Goal: Task Accomplishment & Management: Complete application form

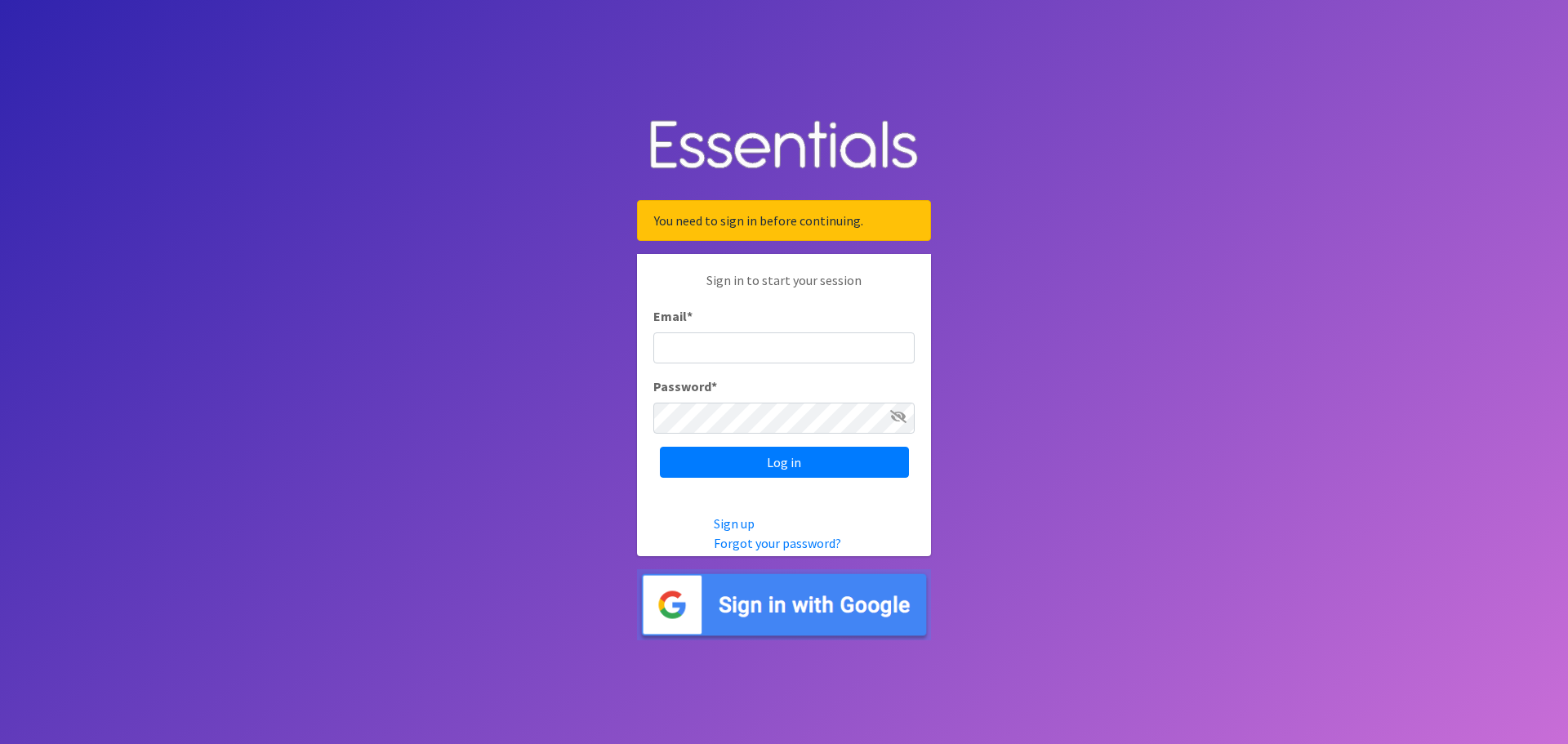
type input "[EMAIL_ADDRESS][DOMAIN_NAME]"
click at [754, 478] on div "Sign in to start your session Email * eboardman@project-safe.org Password * Log…" at bounding box center [784, 373] width 294 height 240
click at [752, 466] on input "Log in" at bounding box center [784, 462] width 249 height 32
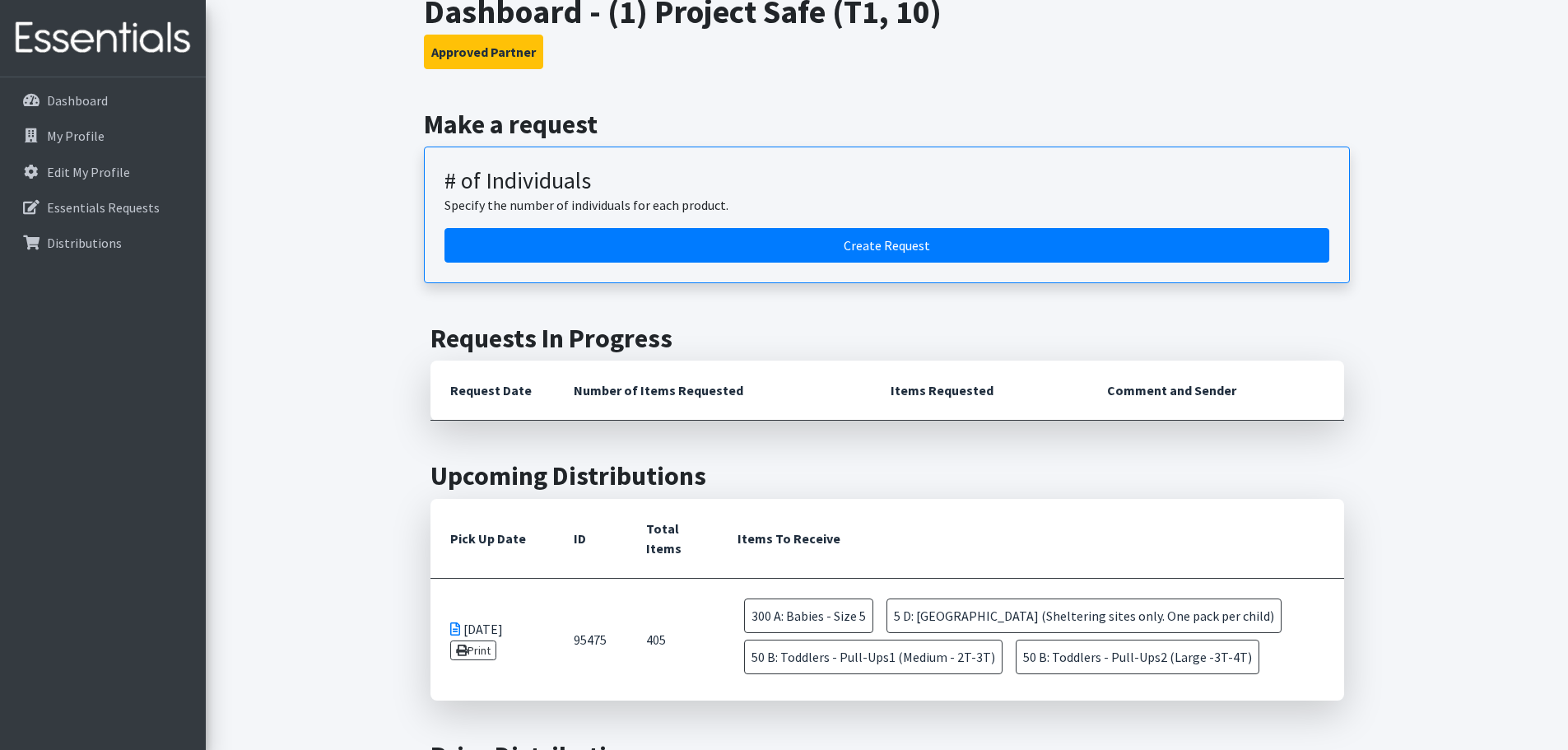
scroll to position [329, 0]
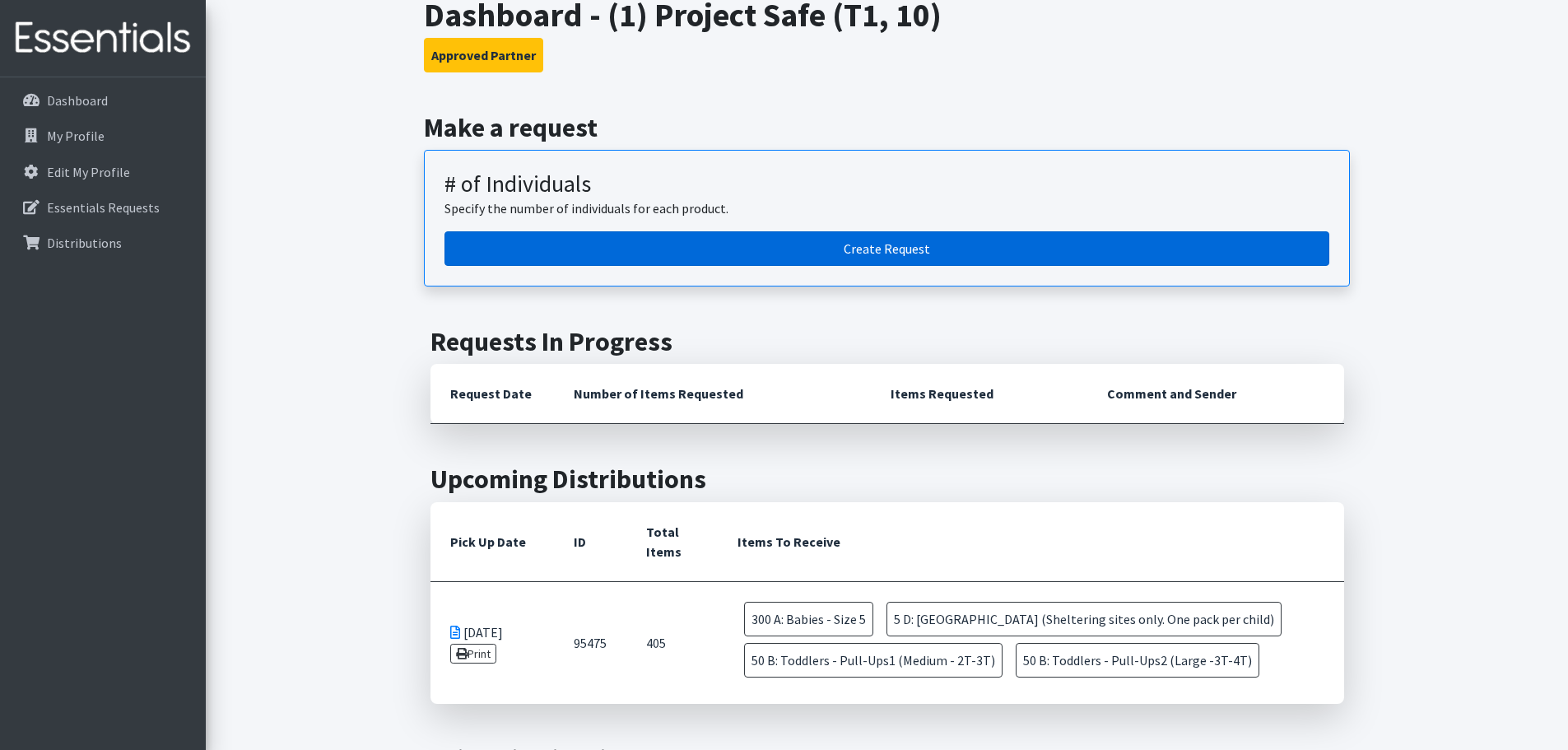
click at [810, 256] on link "Create Request" at bounding box center [887, 248] width 885 height 35
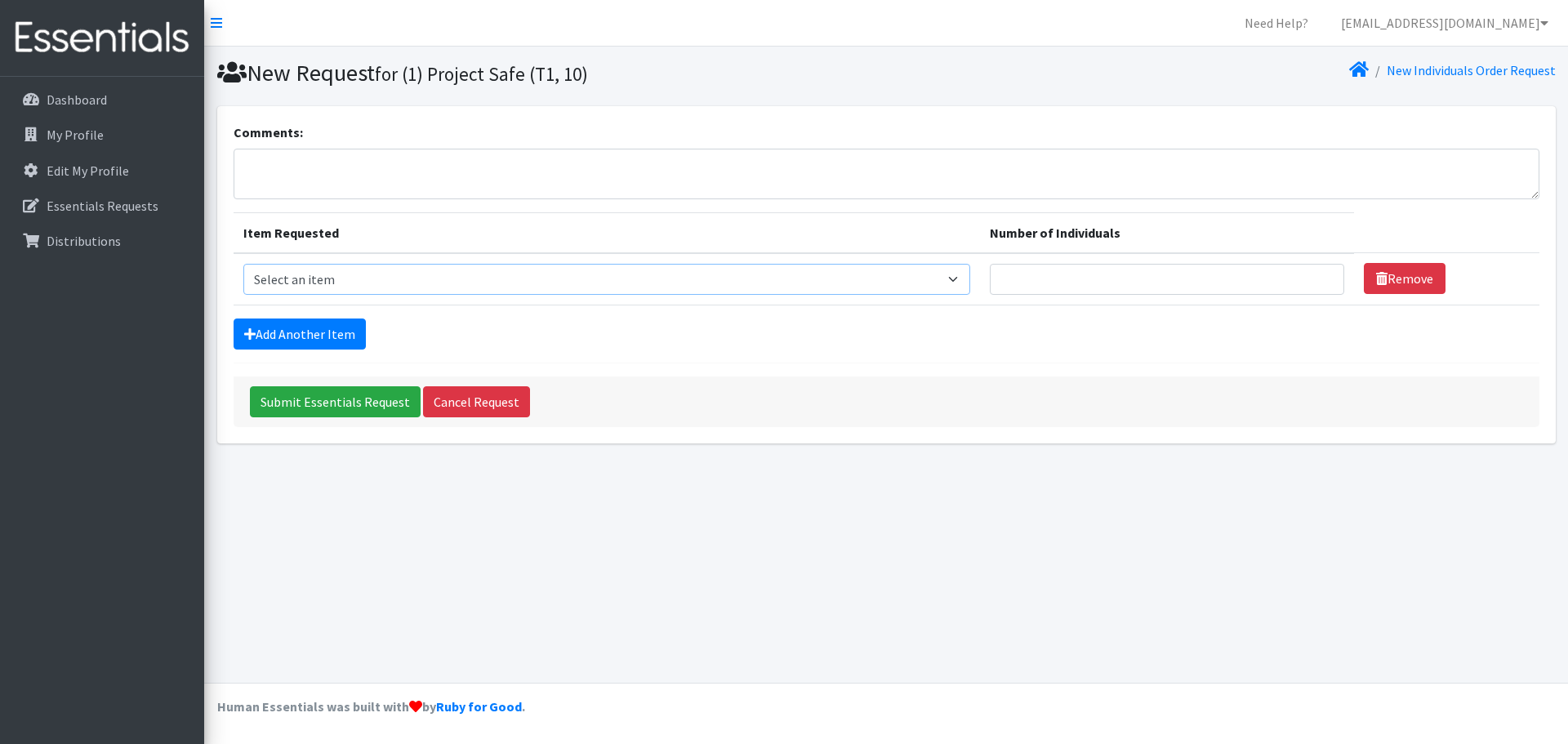
click at [453, 265] on select "Select an item A: Babies - Size 0 (Preemie) A: Babies - Size 01 (newborn) A: Ba…" at bounding box center [606, 279] width 727 height 32
select select "5617"
click at [244, 264] on select "Select an item A: Babies - Size 0 (Preemie) A: Babies - Size 01 (newborn) A: Ba…" at bounding box center [606, 279] width 727 height 32
click at [997, 267] on input "Number of Individuals" at bounding box center [1167, 279] width 354 height 32
click at [1295, 274] on input "1" at bounding box center [1167, 279] width 354 height 32
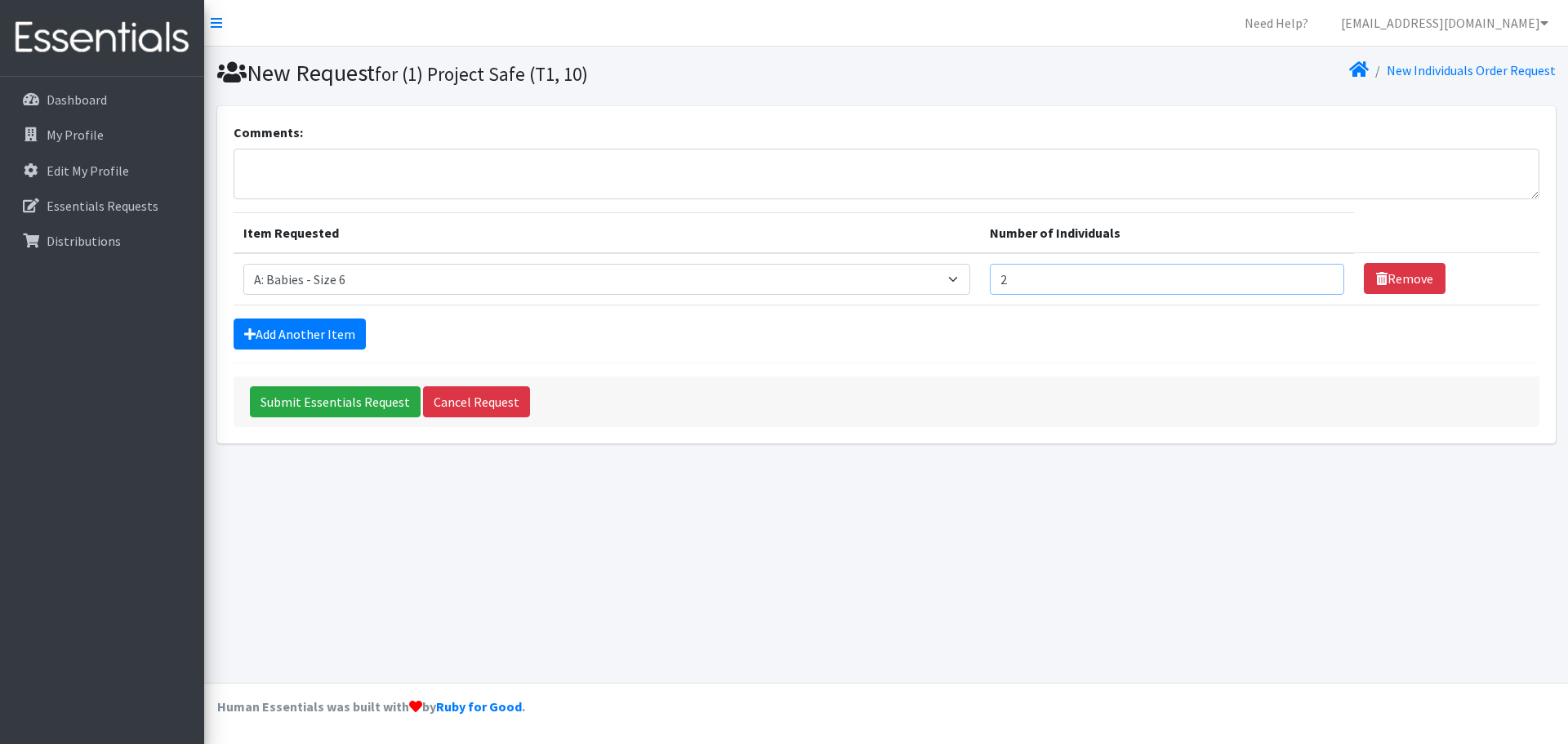
type input "2"
click at [1295, 274] on input "2" at bounding box center [1167, 279] width 354 height 32
click at [1256, 313] on form "Comments: Item Requested Number of Individuals Item Requested Select an item A:…" at bounding box center [887, 274] width 1306 height 305
click at [339, 338] on link "Add Another Item" at bounding box center [300, 334] width 133 height 32
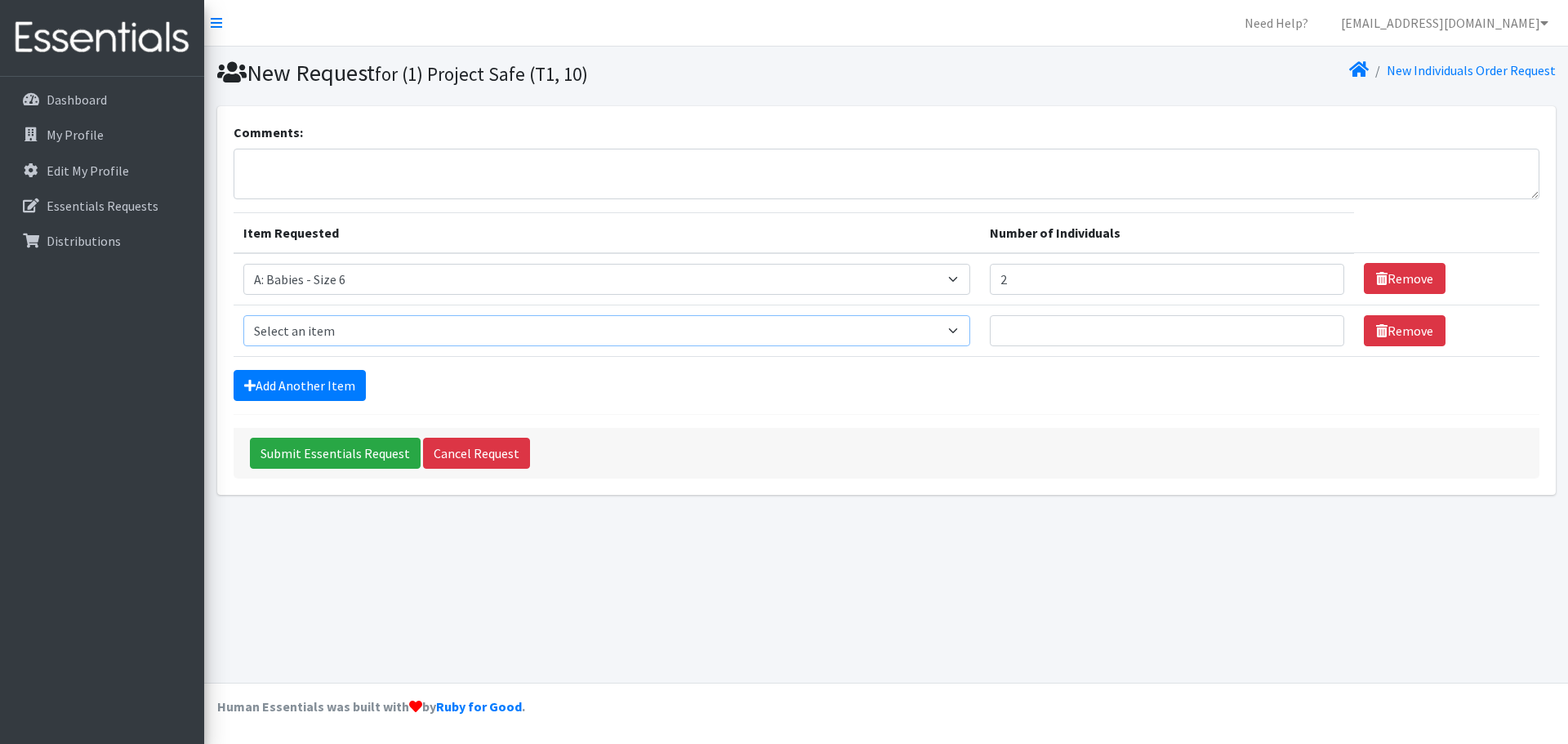
click at [346, 335] on select "Select an item A: Babies - Size 0 (Preemie) A: Babies - Size 01 (newborn) A: Ba…" at bounding box center [606, 330] width 727 height 32
select select "5616"
click at [244, 315] on select "Select an item A: Babies - Size 0 (Preemie) A: Babies - Size 01 (newborn) A: Ba…" at bounding box center [606, 330] width 727 height 32
click at [892, 334] on select "Select an item A: Babies - Size 0 (Preemie) A: Babies - Size 01 (newborn) A: Ba…" at bounding box center [606, 330] width 727 height 32
click at [426, 320] on select "Select an item A: Babies - Size 0 (Preemie) A: Babies - Size 01 (newborn) A: Ba…" at bounding box center [606, 330] width 727 height 32
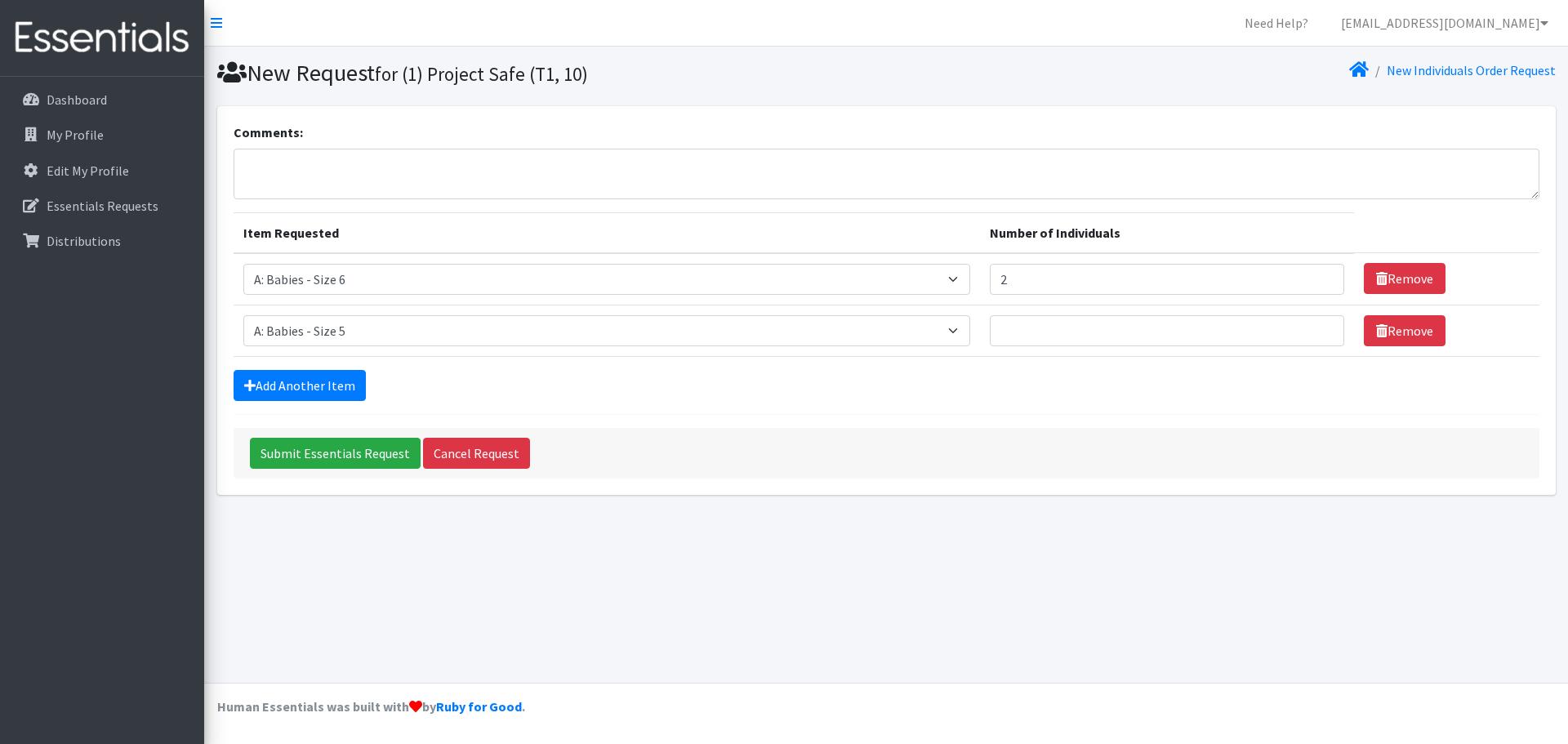
click at [843, 423] on form "Comments: Item Requested Number of Individuals Item Requested Select an item A:…" at bounding box center [887, 300] width 1306 height 356
click at [1364, 334] on link "Remove" at bounding box center [1405, 330] width 82 height 32
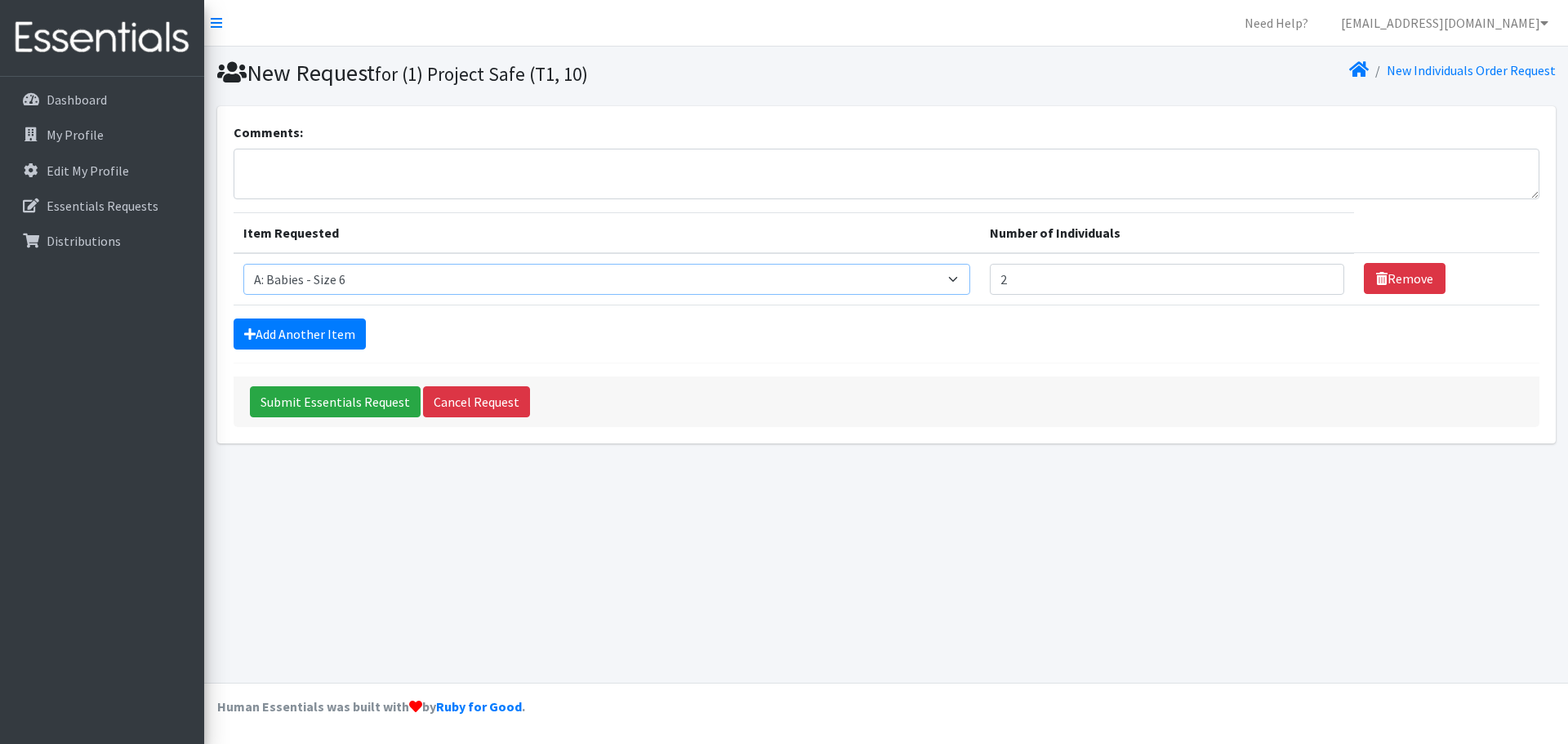
click at [587, 274] on select "Select an item A: Babies - Size 0 (Preemie) A: Babies - Size 01 (newborn) A: Ba…" at bounding box center [606, 279] width 727 height 32
click at [1062, 303] on td "Number of Individuals 2" at bounding box center [1167, 279] width 374 height 53
click at [1293, 276] on input "3" at bounding box center [1167, 279] width 354 height 32
type input "4"
click at [1293, 276] on input "4" at bounding box center [1167, 279] width 354 height 32
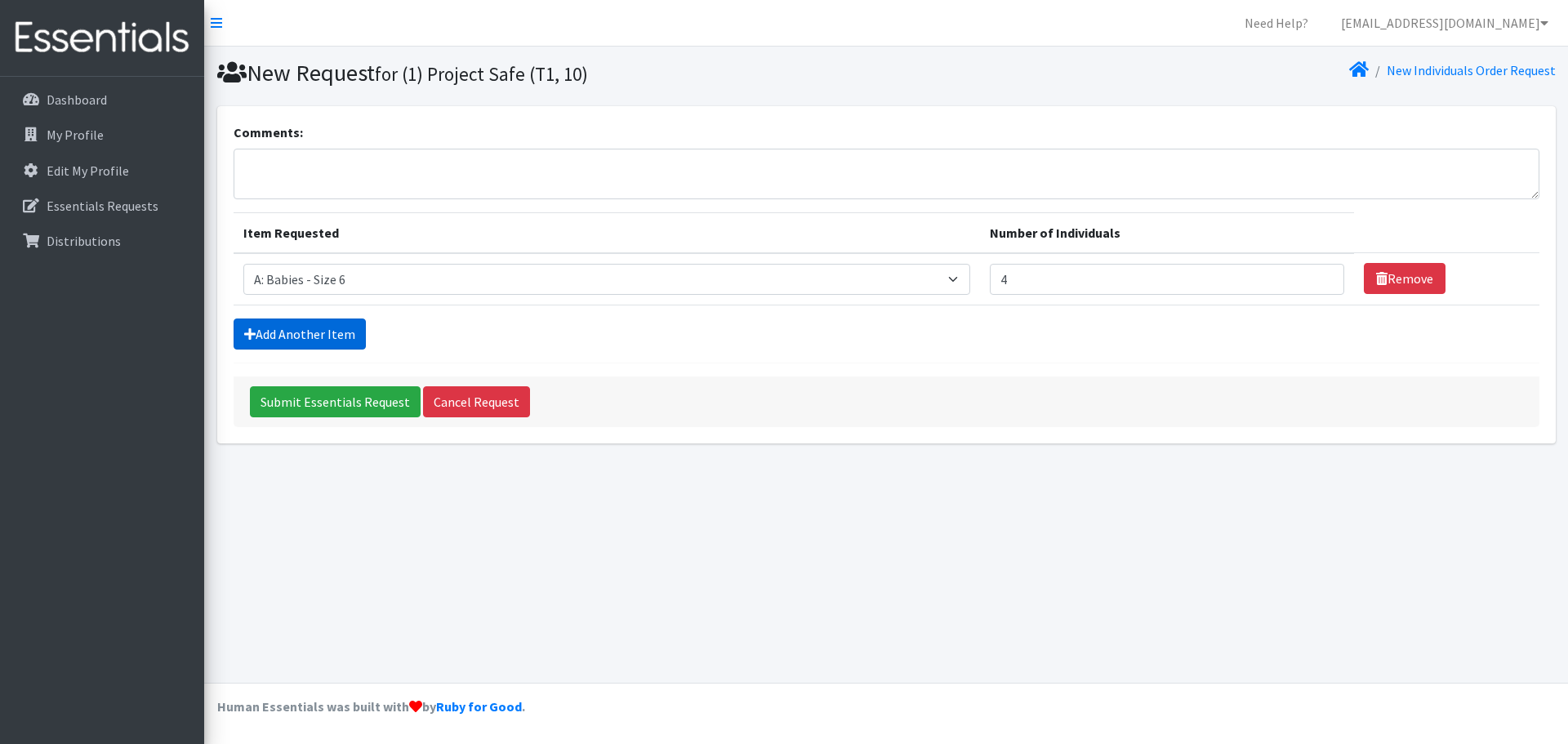
click at [336, 336] on link "Add Another Item" at bounding box center [300, 334] width 133 height 32
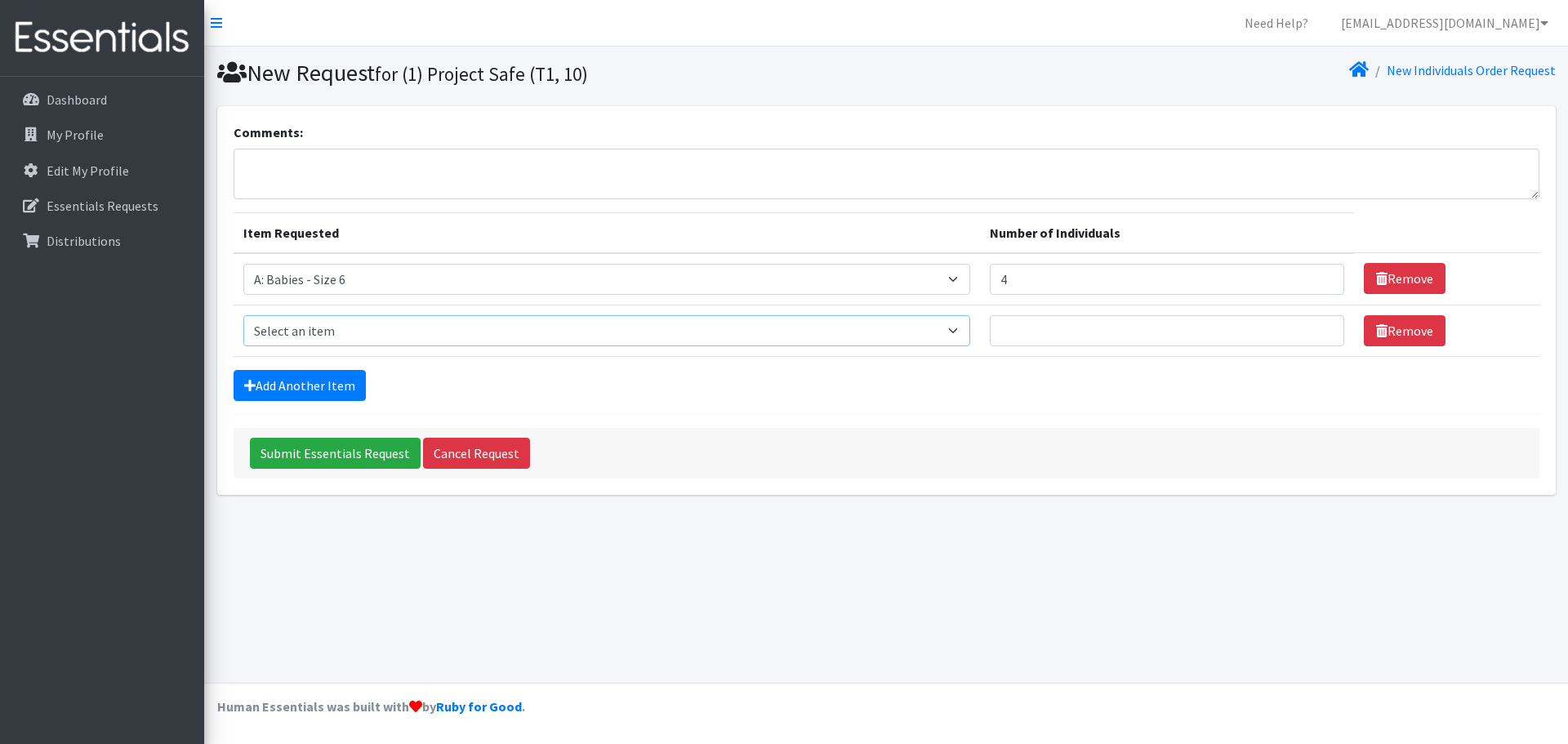
click at [325, 333] on select "Select an item A: Babies - Size 0 (Preemie) A: Babies - Size 01 (newborn) A: Ba…" at bounding box center [606, 330] width 727 height 32
select select "5616"
click at [244, 315] on select "Select an item A: Babies - Size 0 (Preemie) A: Babies - Size 01 (newborn) A: Ba…" at bounding box center [606, 330] width 727 height 32
click at [1364, 335] on link "Remove" at bounding box center [1405, 330] width 82 height 32
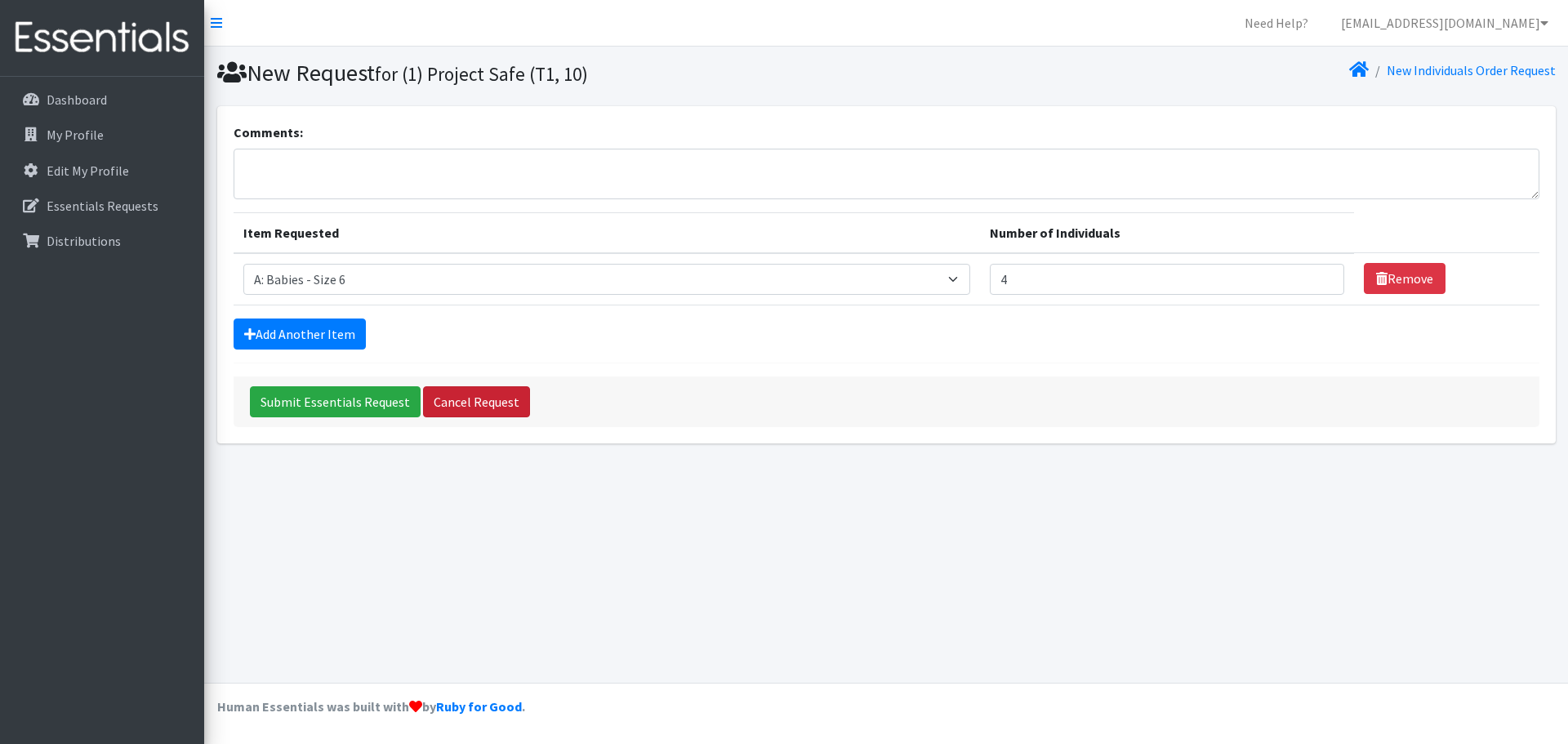
click at [495, 393] on link "Cancel Request" at bounding box center [477, 402] width 107 height 32
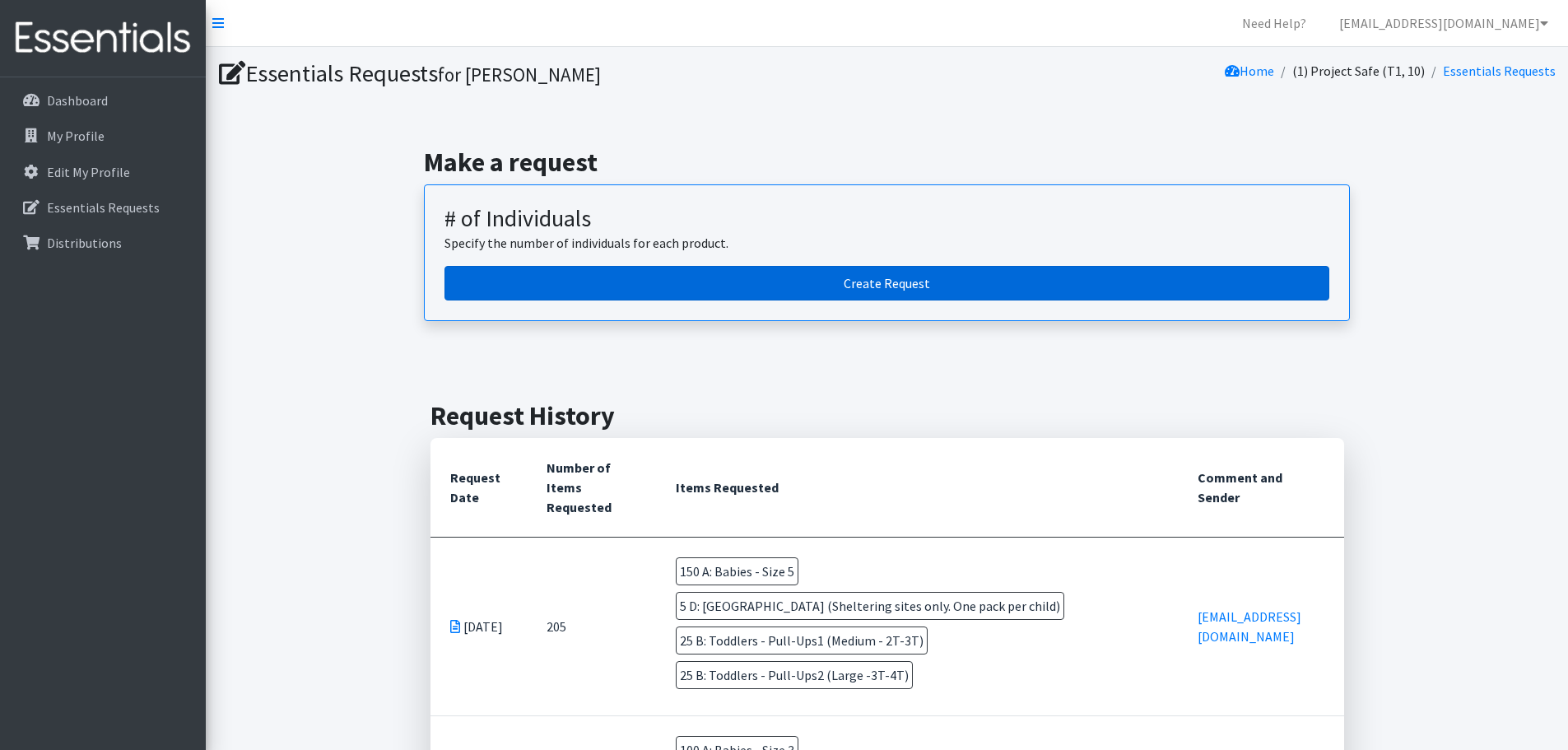
click at [837, 296] on link "Create Request" at bounding box center [887, 283] width 885 height 35
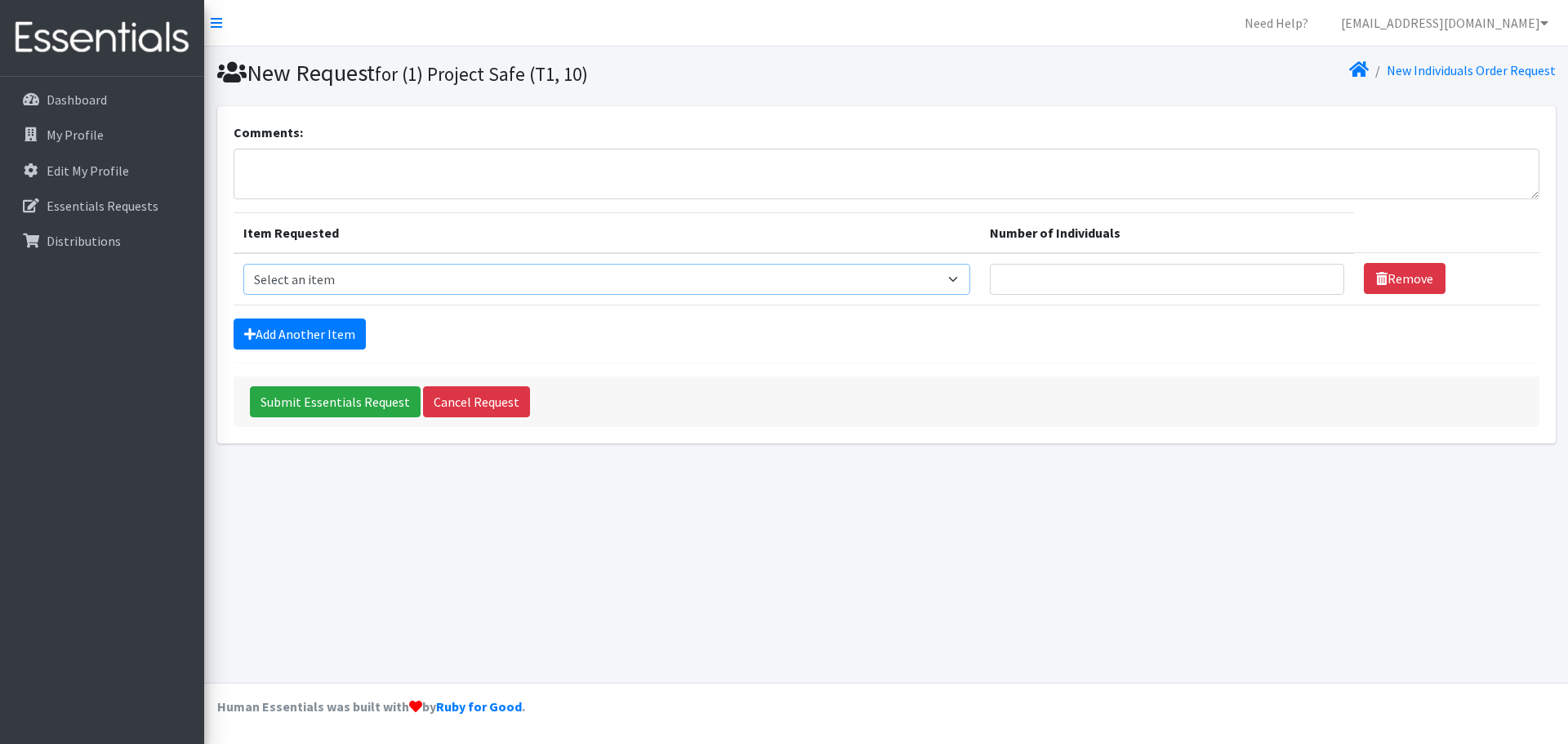
click at [627, 271] on select "Select an item A: Babies - Size 0 (Preemie) A: Babies - Size 01 (newborn) A: Ba…" at bounding box center [606, 279] width 727 height 32
select select "5617"
click at [244, 264] on select "Select an item A: Babies - Size 0 (Preemie) A: Babies - Size 01 (newborn) A: Ba…" at bounding box center [606, 279] width 727 height 32
click at [1266, 281] on input "Number of Individuals" at bounding box center [1167, 279] width 354 height 32
click at [1290, 273] on input "1" at bounding box center [1167, 279] width 354 height 32
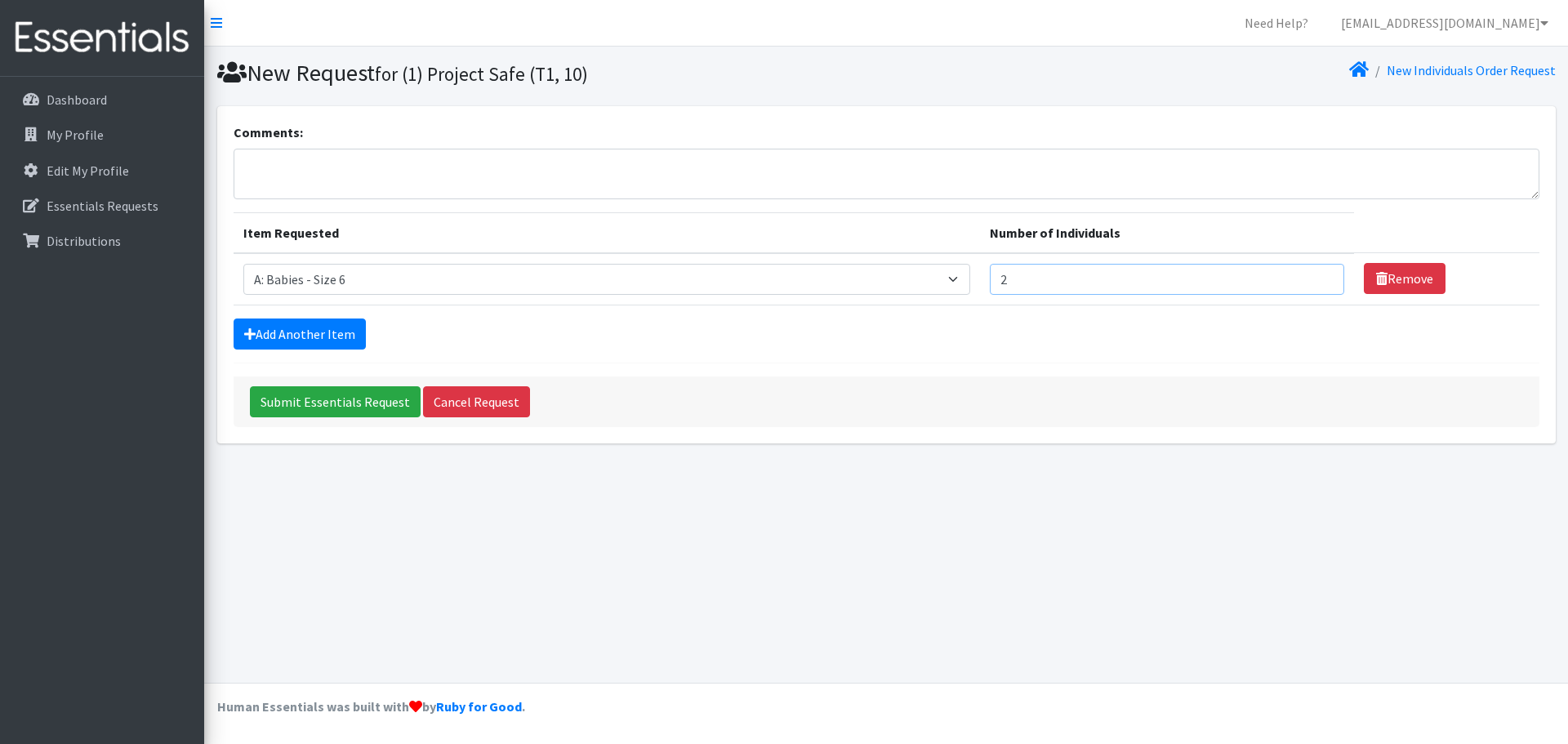
click at [1290, 273] on input "2" at bounding box center [1167, 279] width 354 height 32
click at [1290, 273] on input "3" at bounding box center [1167, 279] width 354 height 32
type input "4"
click at [1290, 273] on input "4" at bounding box center [1167, 279] width 354 height 32
click at [307, 334] on link "Add Another Item" at bounding box center [300, 334] width 133 height 32
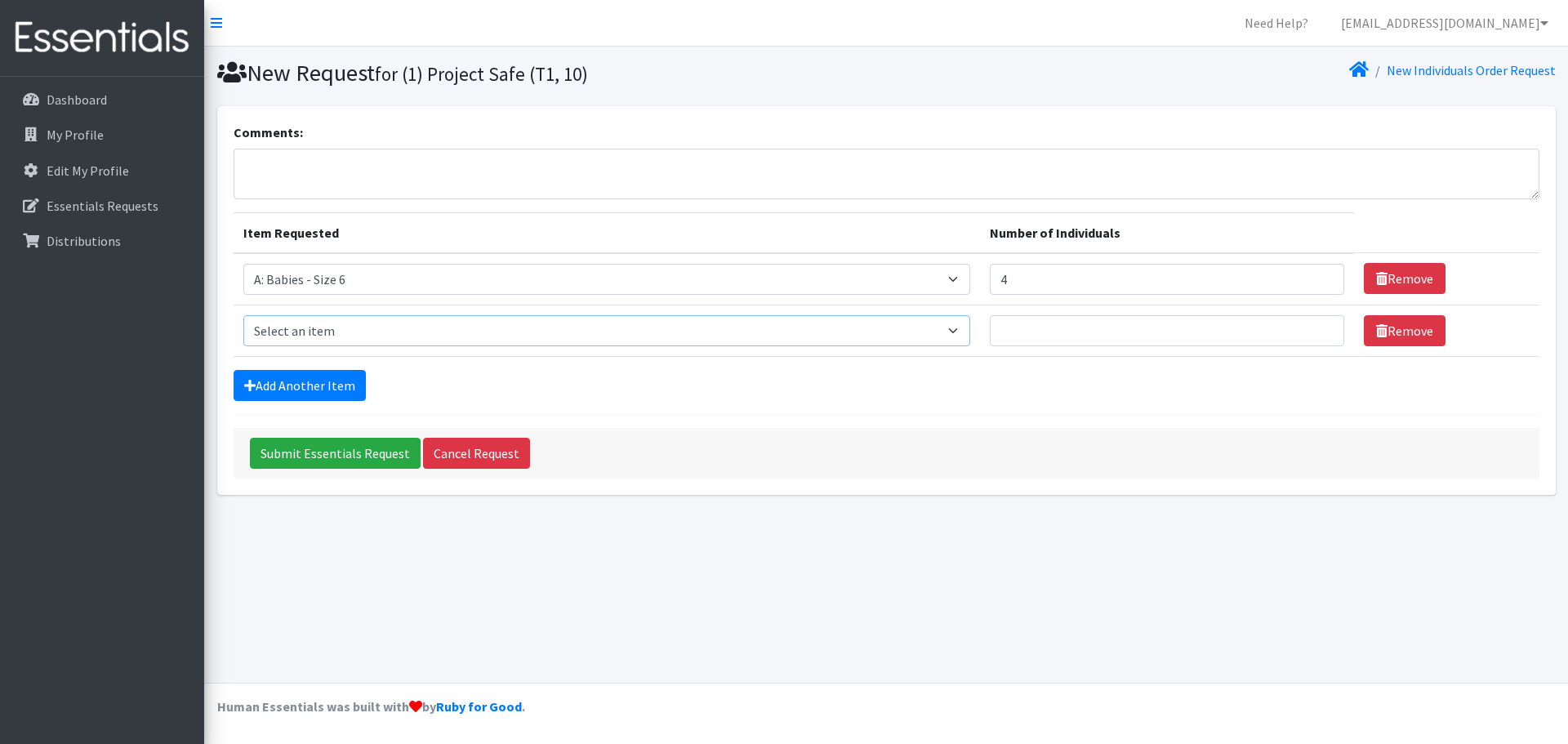
click at [331, 327] on select "Select an item A: Babies - Size 0 (Preemie) A: Babies - Size 01 (newborn) A: Ba…" at bounding box center [606, 330] width 727 height 32
select select "8888"
click at [244, 315] on select "Select an item A: Babies - Size 0 (Preemie) A: Babies - Size 01 (newborn) A: Ba…" at bounding box center [606, 330] width 727 height 32
click at [1293, 327] on input "1" at bounding box center [1167, 330] width 354 height 32
click at [579, 363] on form "Comments: Item Requested Number of Individuals Item Requested Select an item A:…" at bounding box center [887, 300] width 1306 height 356
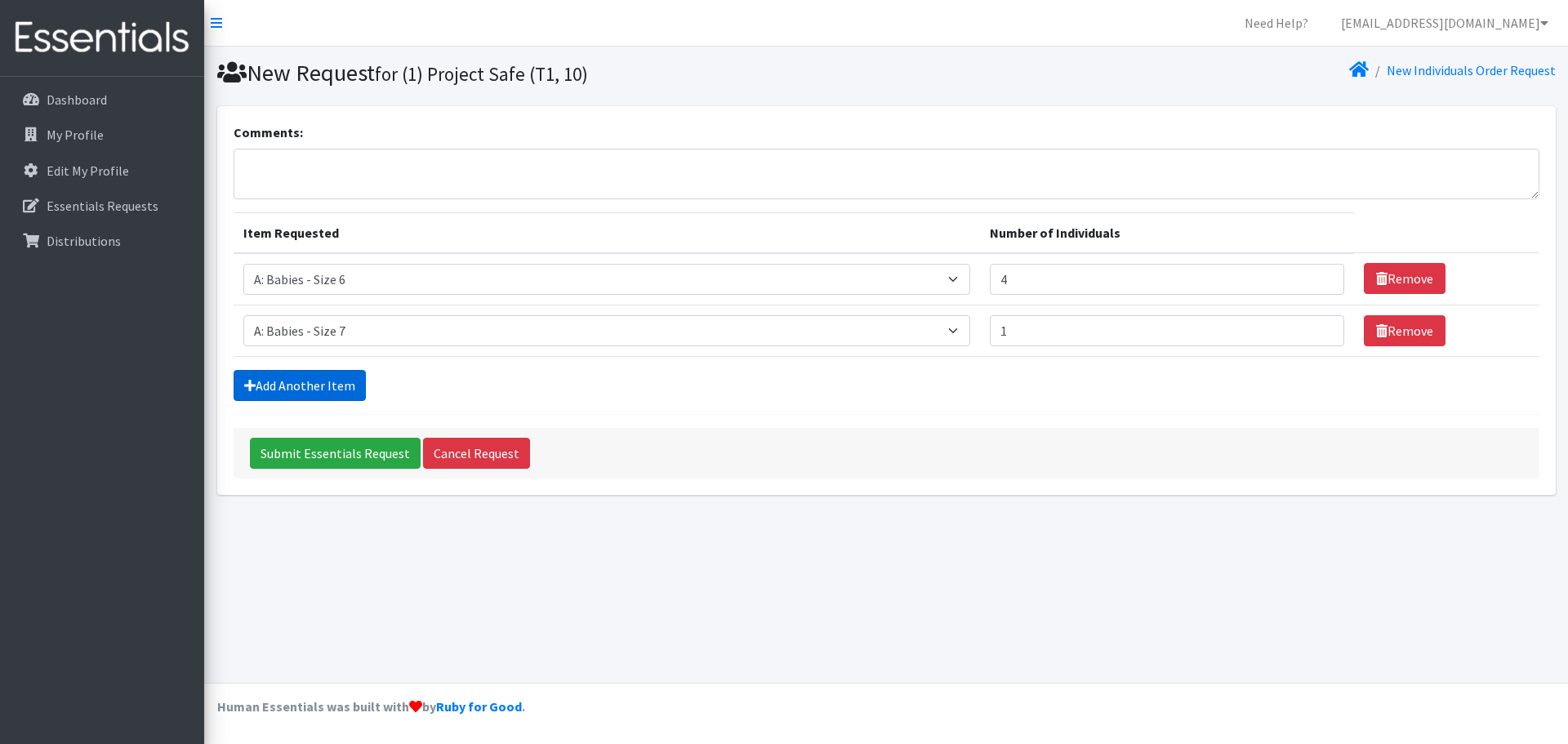
click at [342, 384] on link "Add Another Item" at bounding box center [300, 385] width 133 height 32
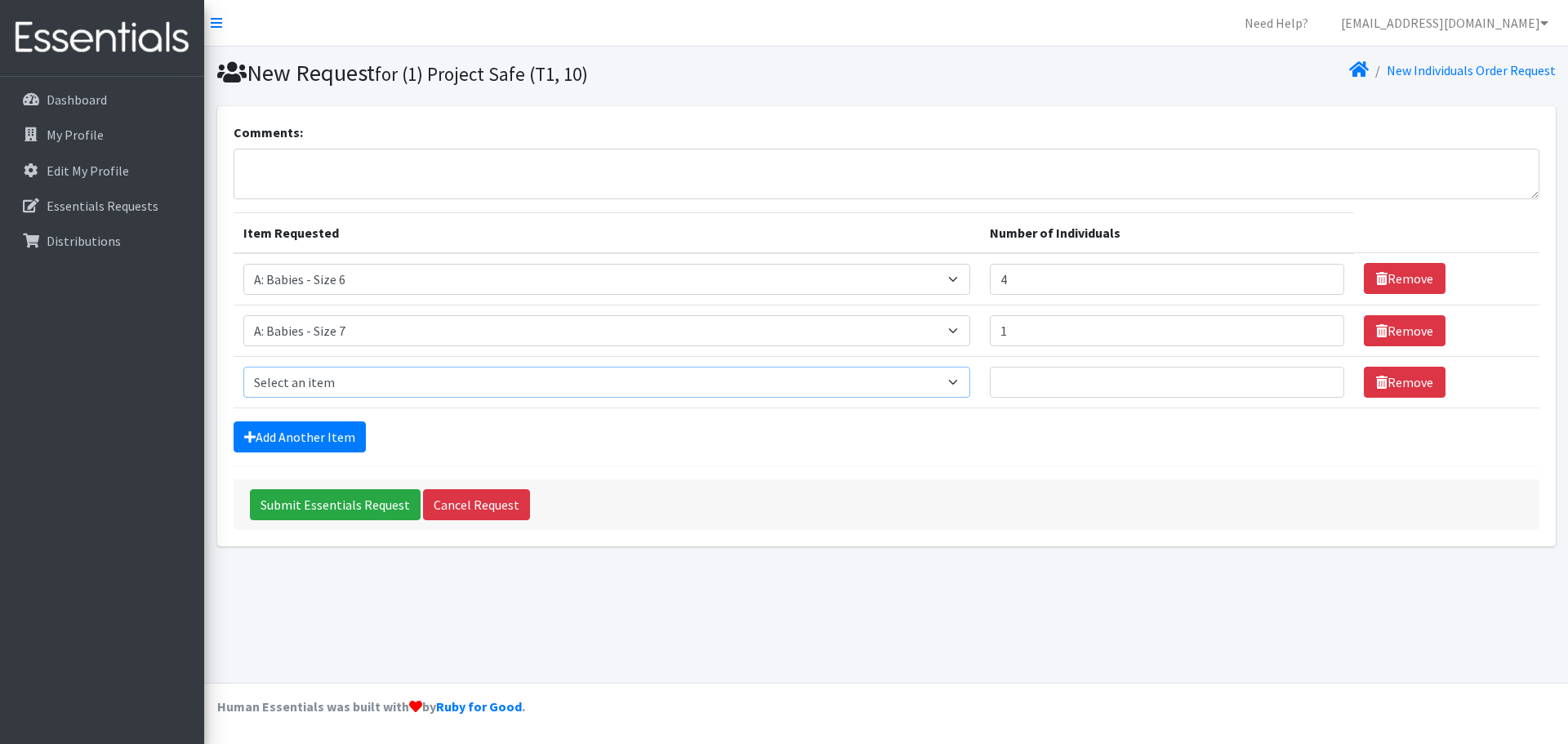
click at [428, 375] on select "Select an item A: Babies - Size 0 (Preemie) A: Babies - Size 01 (newborn) A: Ba…" at bounding box center [606, 382] width 727 height 32
click at [967, 484] on div "Submit Essentials Request Cancel Request" at bounding box center [887, 504] width 1306 height 51
type input "2"
click at [1294, 329] on input "2" at bounding box center [1167, 330] width 354 height 32
drag, startPoint x: 875, startPoint y: 445, endPoint x: 839, endPoint y: 451, distance: 36.5
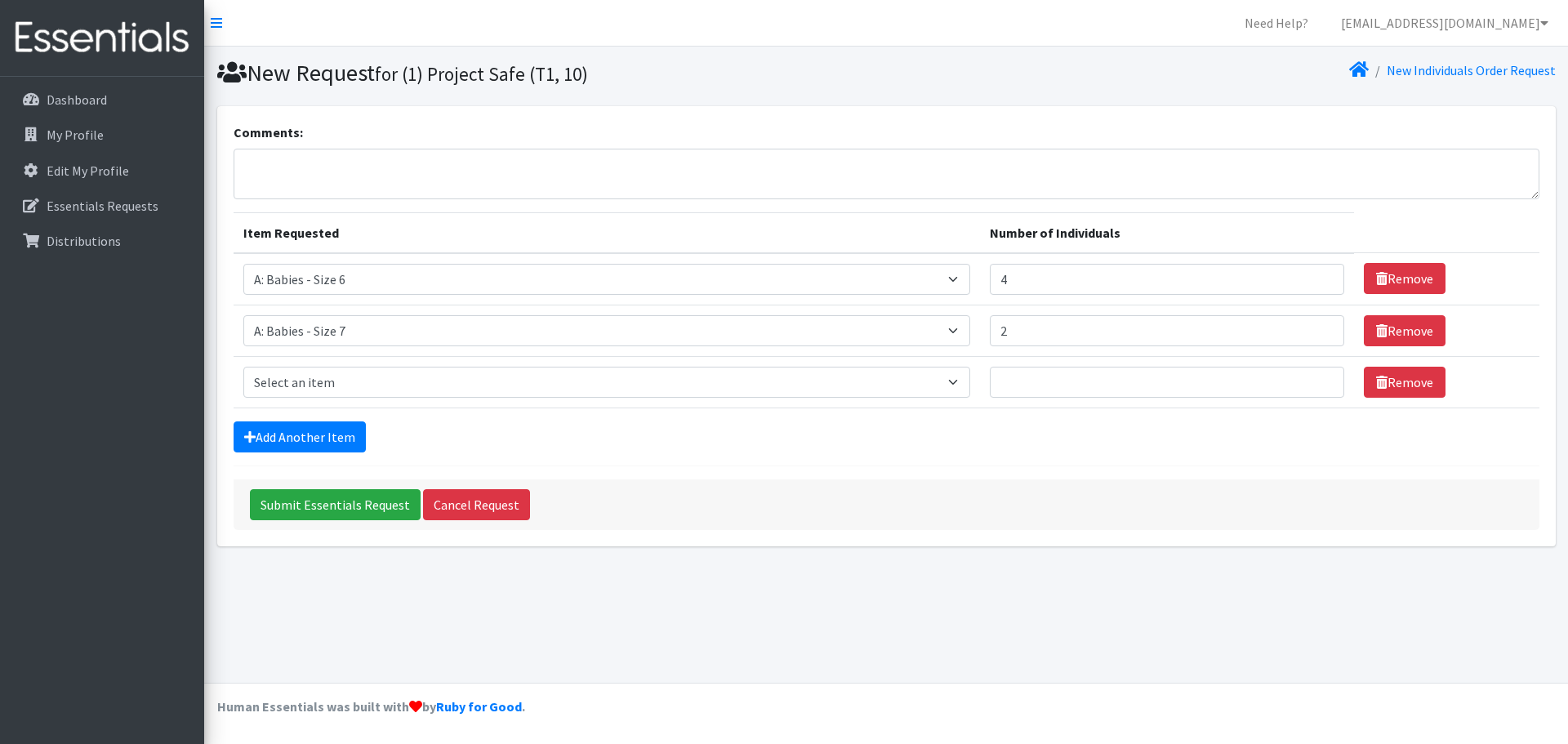
click at [872, 446] on div "Add Another Item" at bounding box center [887, 436] width 1306 height 32
click at [577, 377] on select "Select an item A: Babies - Size 0 (Preemie) A: Babies - Size 01 (newborn) A: Ba…" at bounding box center [606, 382] width 727 height 32
select select "5604"
click at [244, 367] on select "Select an item A: Babies - Size 0 (Preemie) A: Babies - Size 01 (newborn) A: Ba…" at bounding box center [606, 382] width 727 height 32
click at [1167, 381] on input "Number of Individuals" at bounding box center [1167, 382] width 354 height 32
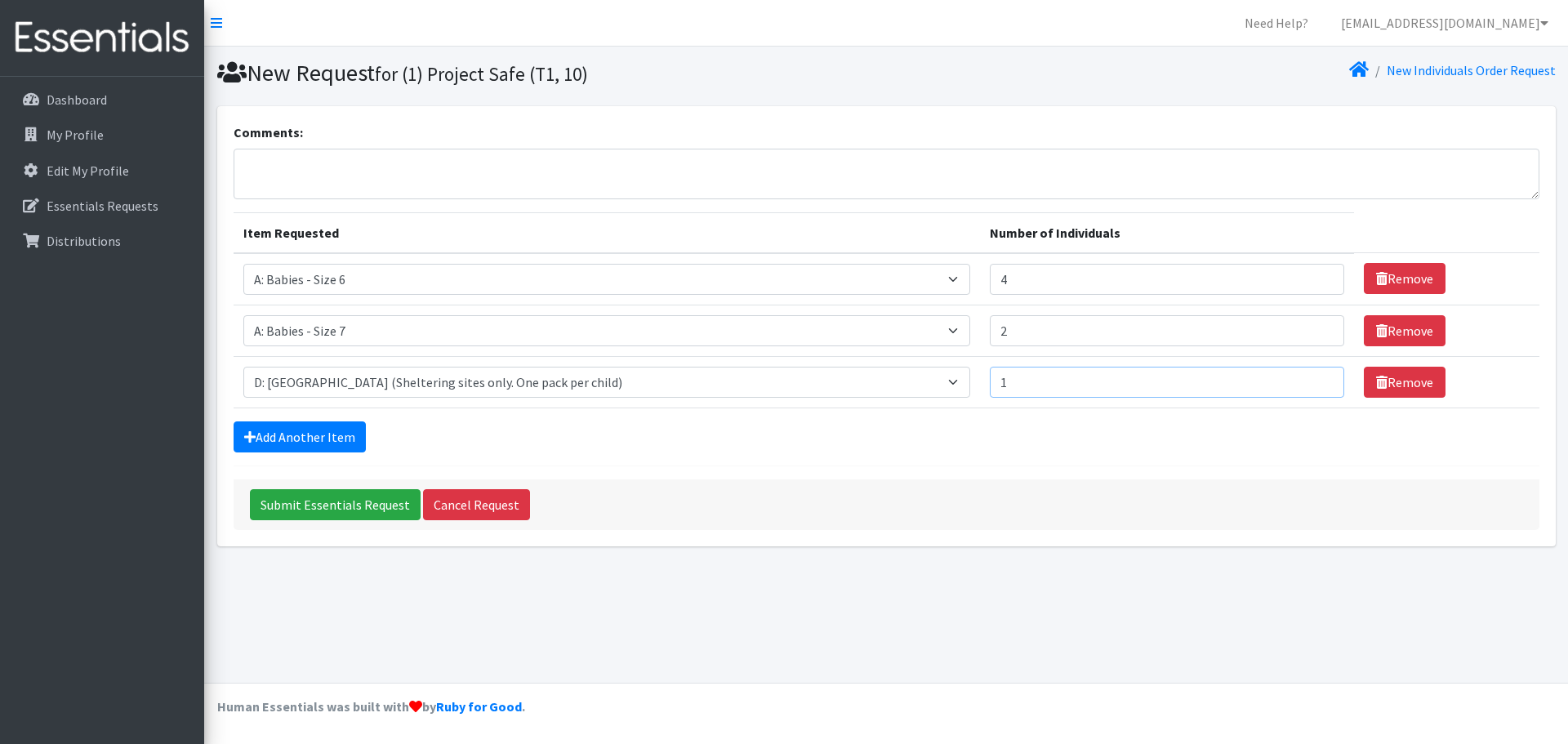
click at [1288, 375] on input "1" at bounding box center [1167, 382] width 354 height 32
click at [1288, 375] on input "2" at bounding box center [1167, 382] width 354 height 32
click at [1289, 375] on input "3" at bounding box center [1167, 382] width 354 height 32
click at [1289, 375] on input "4" at bounding box center [1167, 382] width 354 height 32
click at [1289, 375] on input "5" at bounding box center [1167, 382] width 354 height 32
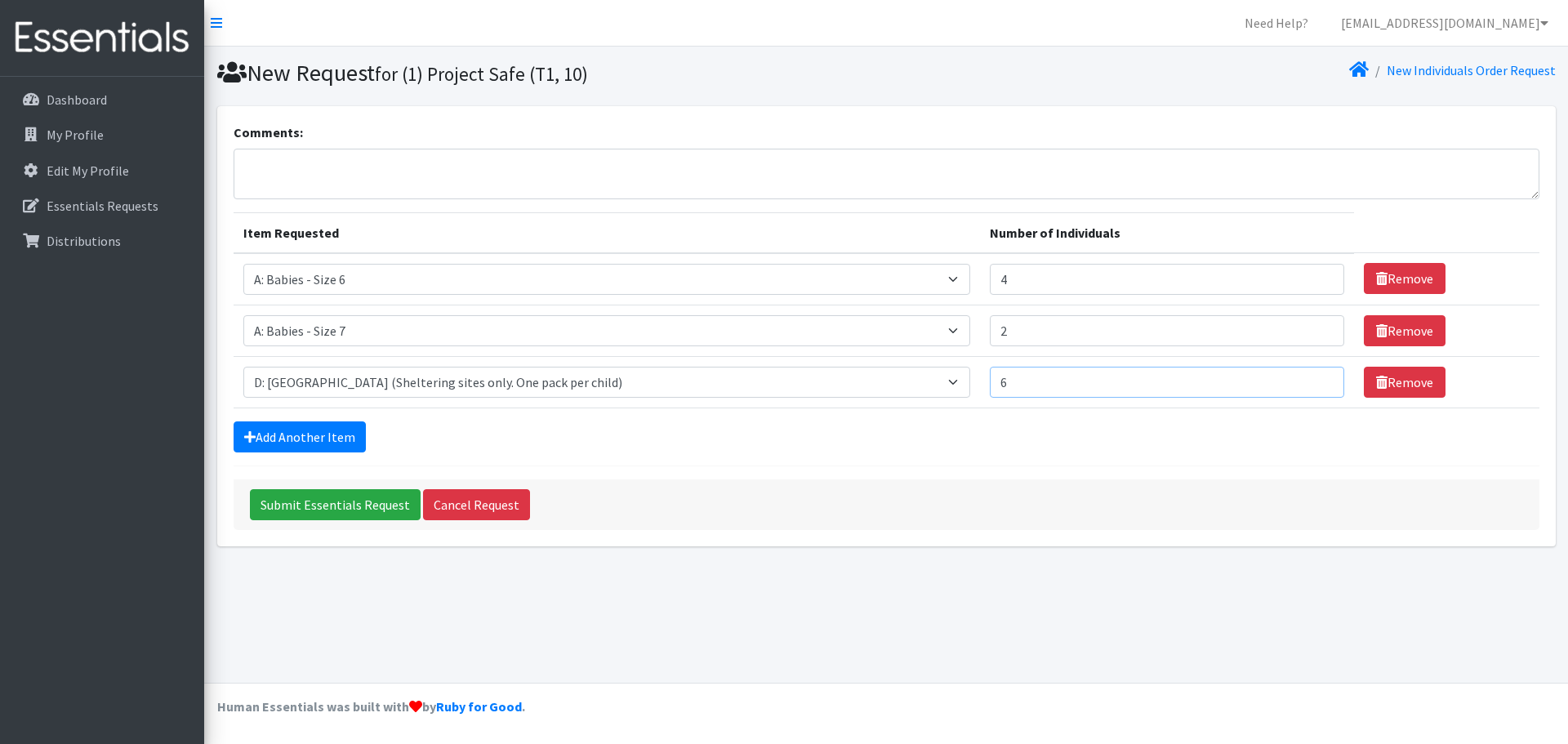
type input "6"
click at [1289, 375] on input "6" at bounding box center [1167, 382] width 354 height 32
click at [1244, 430] on div "Add Another Item" at bounding box center [887, 436] width 1306 height 32
click at [315, 509] on input "Submit Essentials Request" at bounding box center [335, 504] width 171 height 32
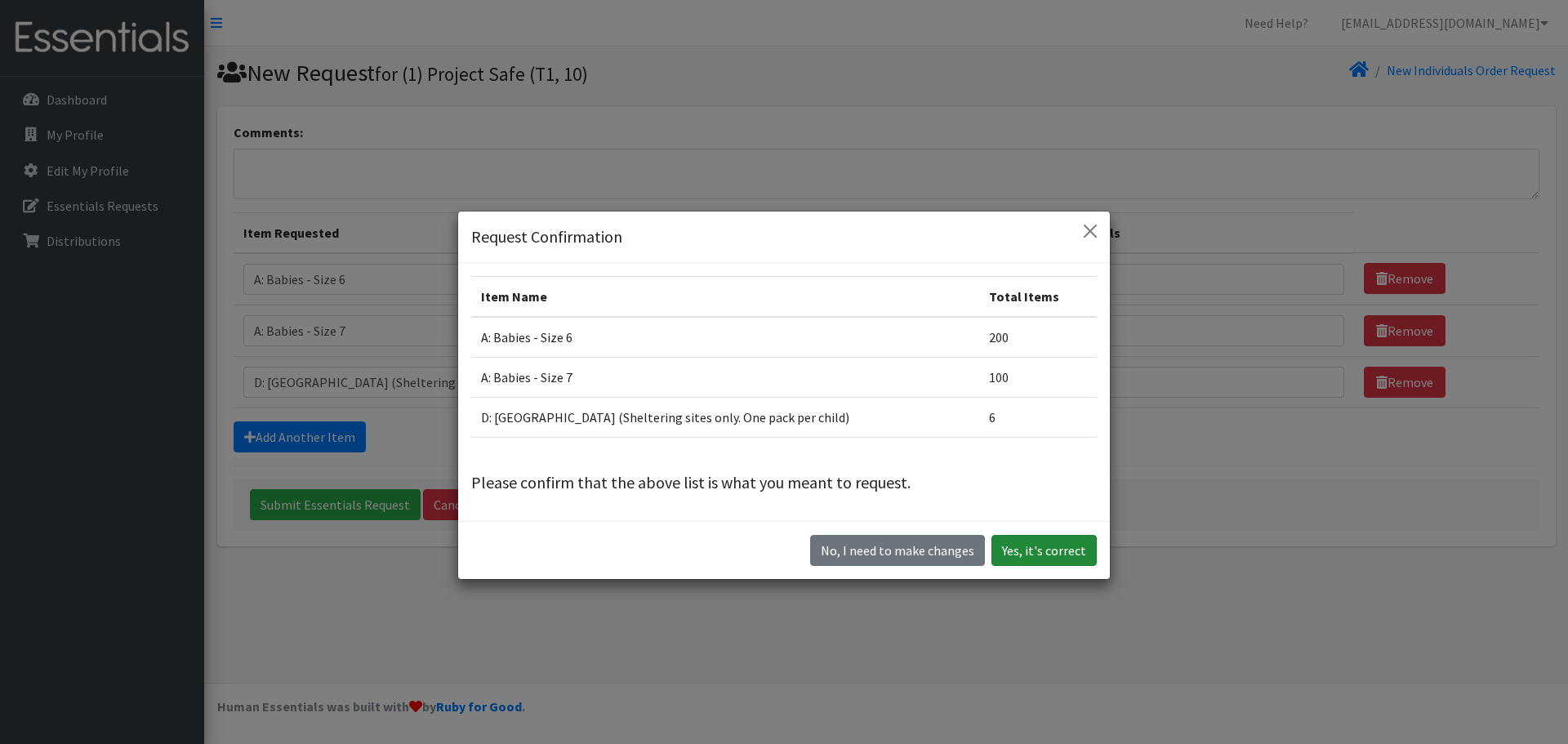
click at [1039, 548] on button "Yes, it's correct" at bounding box center [1044, 550] width 105 height 32
